Goal: Task Accomplishment & Management: Complete application form

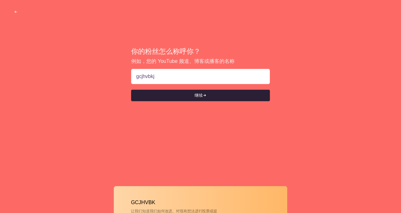
click at [211, 93] on button "继续" at bounding box center [200, 95] width 139 height 11
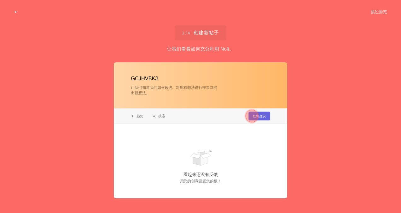
type input "gcjhvbkj"
click at [262, 113] on div at bounding box center [252, 115] width 23 height 23
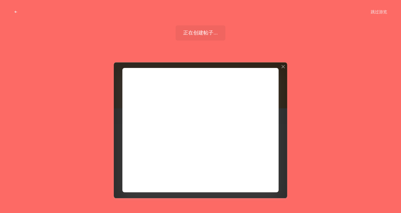
click at [259, 174] on div at bounding box center [201, 130] width 174 height 136
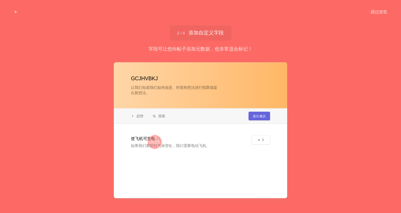
click at [186, 144] on div at bounding box center [201, 130] width 174 height 136
click at [154, 143] on div at bounding box center [155, 141] width 13 height 13
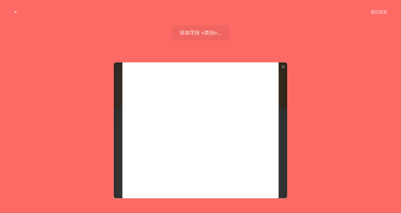
click at [156, 124] on div at bounding box center [201, 130] width 174 height 136
click at [153, 116] on div at bounding box center [201, 130] width 174 height 136
click at [184, 115] on div at bounding box center [201, 130] width 174 height 136
drag, startPoint x: 178, startPoint y: 108, endPoint x: 181, endPoint y: 106, distance: 4.0
click at [178, 108] on div at bounding box center [201, 130] width 174 height 136
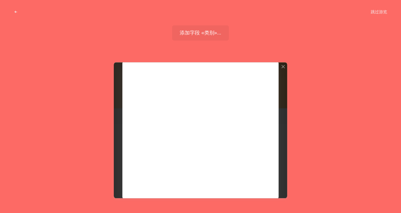
click at [272, 66] on div at bounding box center [201, 130] width 174 height 136
drag, startPoint x: 179, startPoint y: 126, endPoint x: 183, endPoint y: 156, distance: 30.5
click at [179, 126] on div at bounding box center [201, 130] width 174 height 136
click at [185, 178] on div at bounding box center [201, 130] width 174 height 136
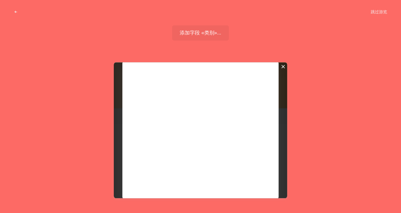
click at [283, 67] on div at bounding box center [283, 66] width 4 height 4
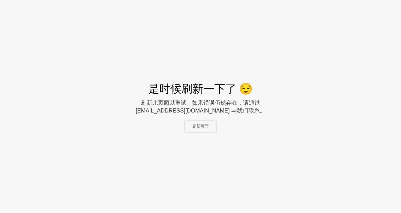
click at [204, 124] on button "刷新页面" at bounding box center [201, 126] width 32 height 11
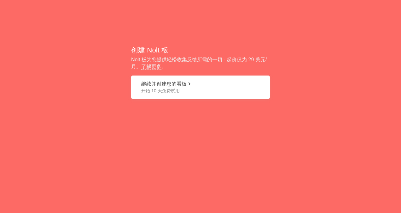
click at [223, 86] on button "继续并创建您的看板 开始 10 天免费试用" at bounding box center [200, 87] width 139 height 24
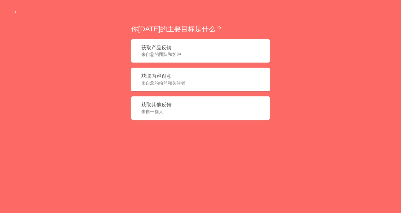
click at [179, 80] on span "来自您的粉丝和关注者" at bounding box center [200, 83] width 119 height 6
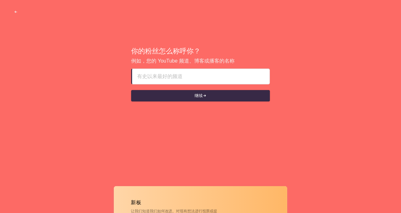
click at [179, 77] on input at bounding box center [200, 76] width 127 height 15
type input "gjhkjbn"
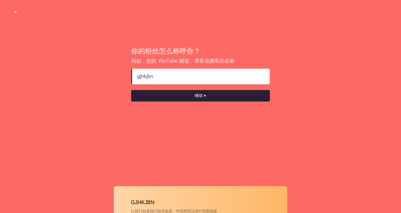
drag, startPoint x: 198, startPoint y: 98, endPoint x: 206, endPoint y: 100, distance: 8.8
click at [198, 98] on font "继续" at bounding box center [199, 96] width 8 height 6
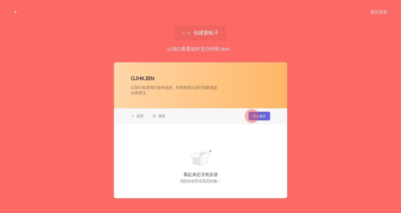
click at [371, 11] on button "跳过游览" at bounding box center [379, 11] width 32 height 11
